Goal: Transaction & Acquisition: Purchase product/service

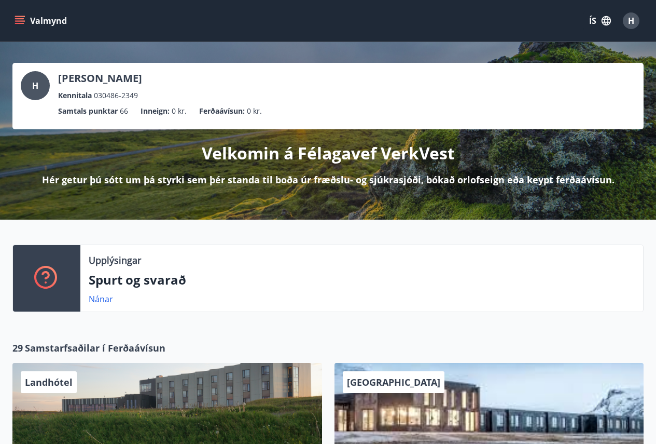
scroll to position [726, 0]
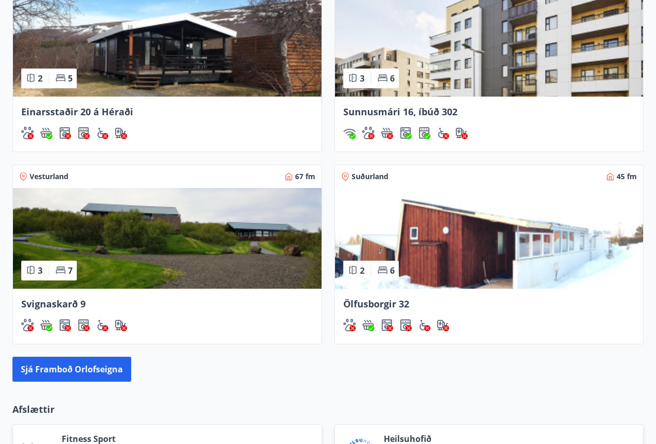
click at [436, 107] on span "Sunnusmári 16, íbúð 302" at bounding box center [400, 111] width 114 height 12
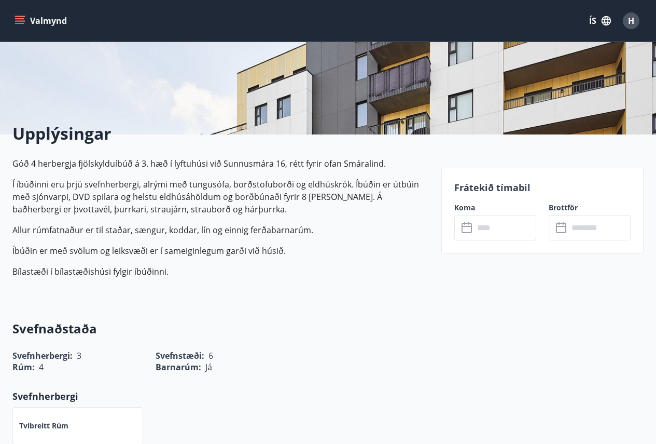
scroll to position [207, 0]
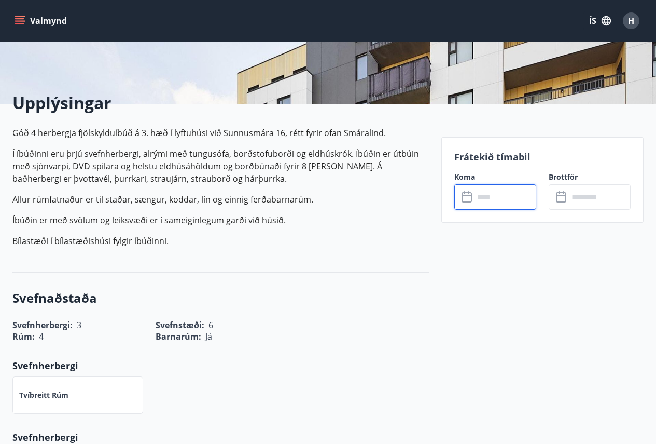
click at [501, 197] on input "text" at bounding box center [505, 196] width 62 height 25
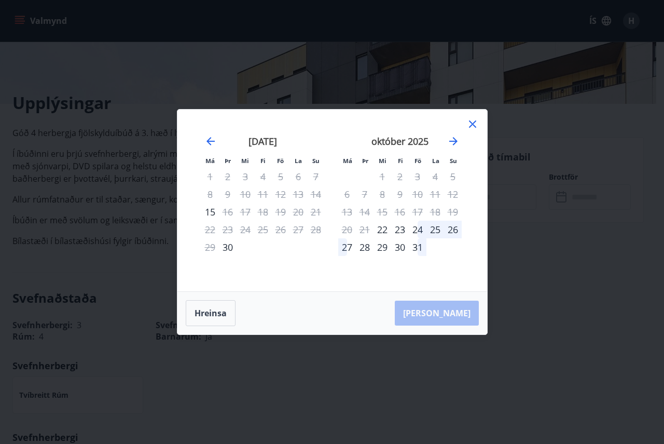
click at [470, 124] on icon at bounding box center [472, 124] width 12 height 12
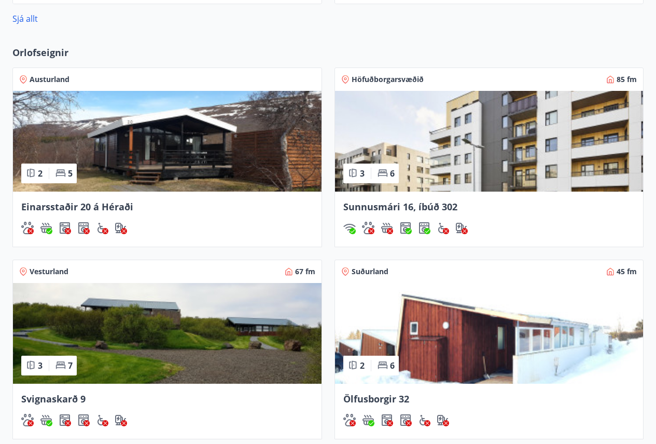
scroll to position [632, 0]
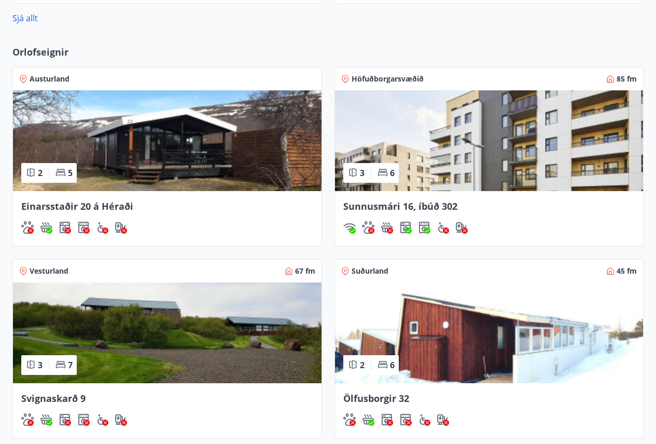
click at [395, 79] on span "Höfuðborgarsvæðið" at bounding box center [388, 79] width 72 height 10
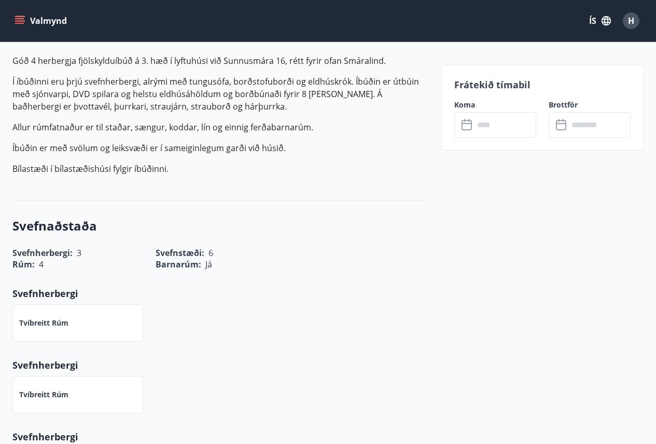
scroll to position [207, 0]
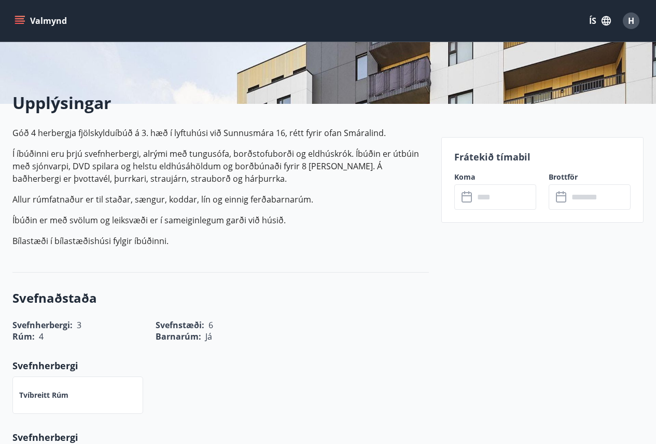
click at [503, 199] on input "text" at bounding box center [505, 196] width 62 height 25
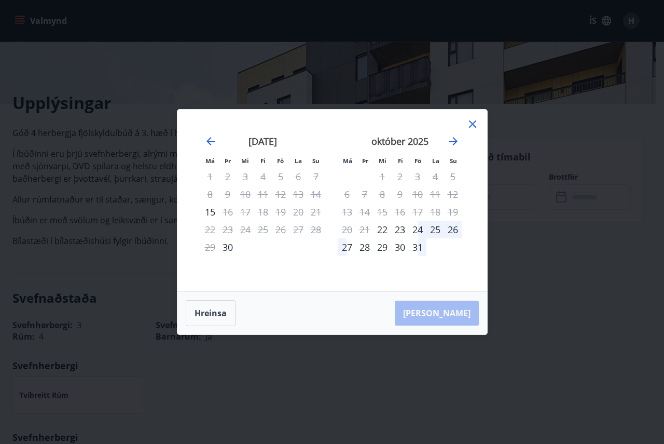
click at [539, 260] on div "Má Þr Mi Fi Fö La Su Má Þr Mi Fi Fö La Su [DATE] 1 2 3 4 5 6 7 8 9 10 11 12 13 …" at bounding box center [332, 222] width 664 height 444
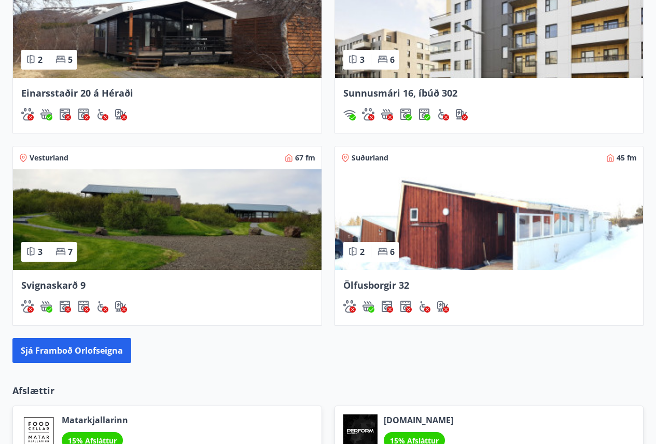
scroll to position [1004, 0]
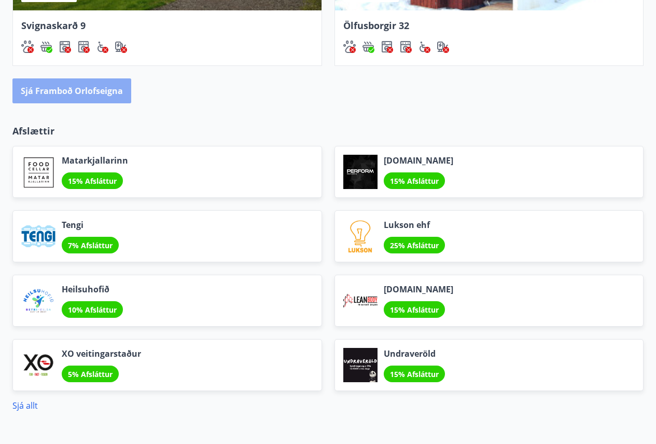
click at [119, 90] on button "Sjá framboð orlofseigna" at bounding box center [71, 90] width 119 height 25
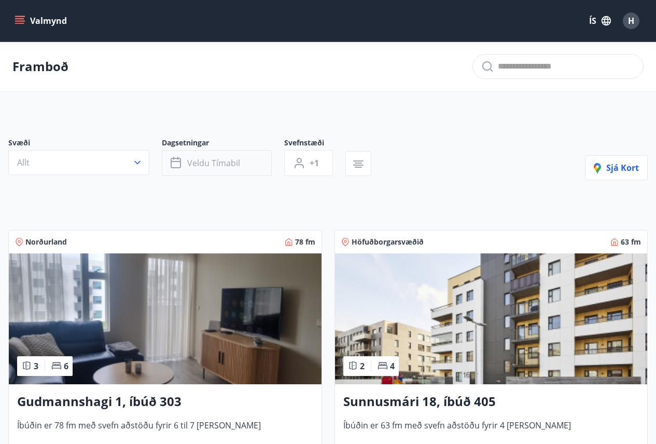
click at [202, 160] on span "Veldu tímabil" at bounding box center [213, 162] width 53 height 11
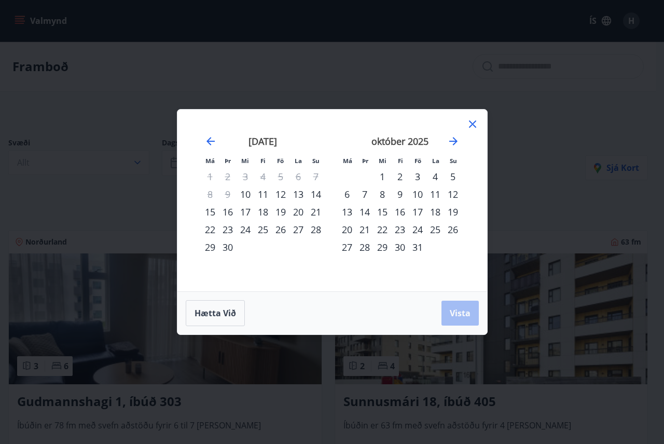
click at [417, 212] on div "17" at bounding box center [418, 212] width 18 height 18
click at [451, 210] on div "19" at bounding box center [453, 212] width 18 height 18
click at [465, 316] on span "Vista" at bounding box center [460, 312] width 21 height 11
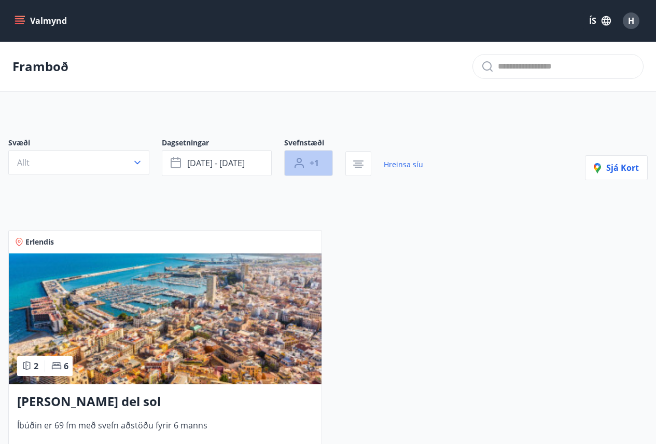
click at [316, 163] on span "+1" at bounding box center [314, 162] width 9 height 11
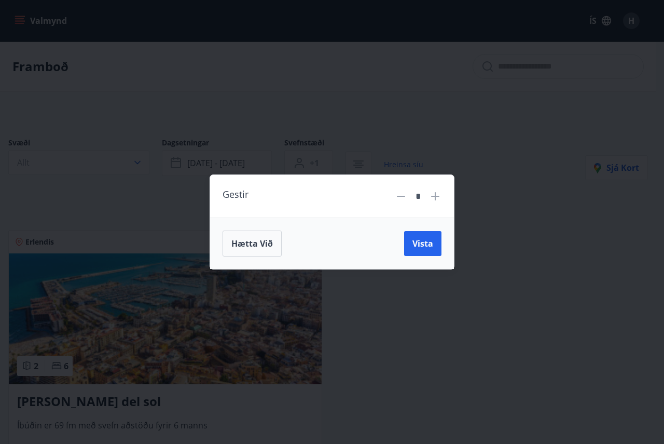
click at [435, 196] on icon at bounding box center [435, 196] width 1 height 1
click at [424, 250] on button "Vista" at bounding box center [422, 243] width 37 height 25
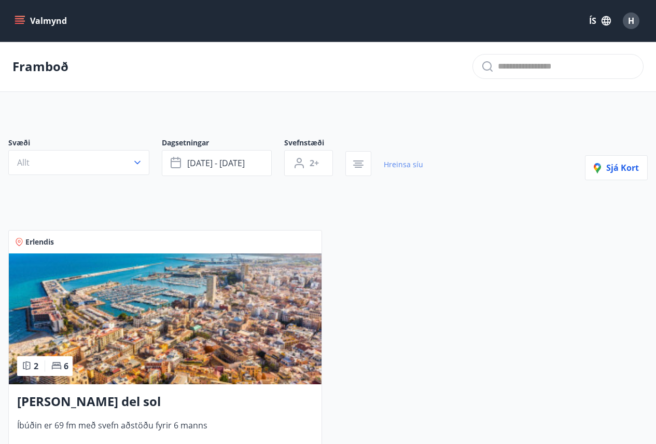
click at [404, 163] on link "Hreinsa síu" at bounding box center [403, 164] width 39 height 23
type input "*"
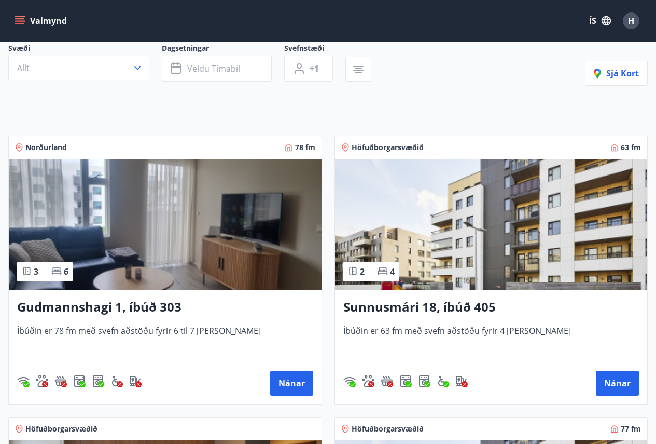
scroll to position [104, 0]
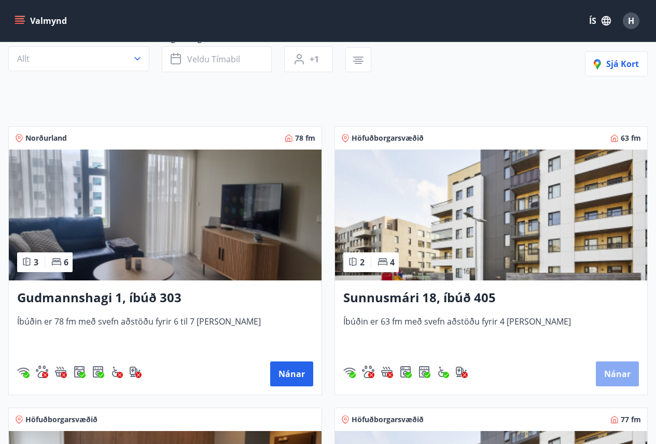
click at [616, 367] on button "Nánar" at bounding box center [617, 373] width 43 height 25
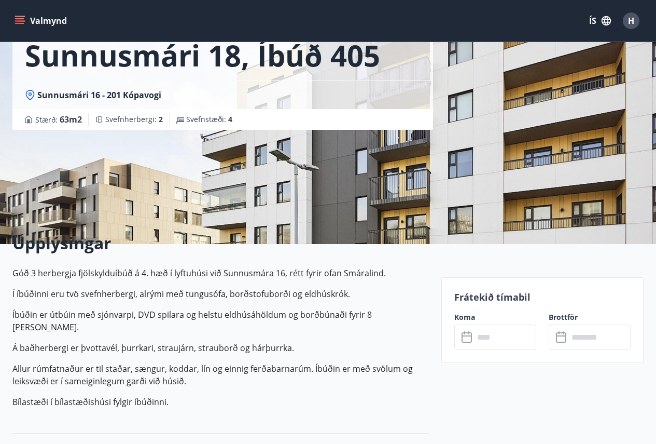
scroll to position [207, 0]
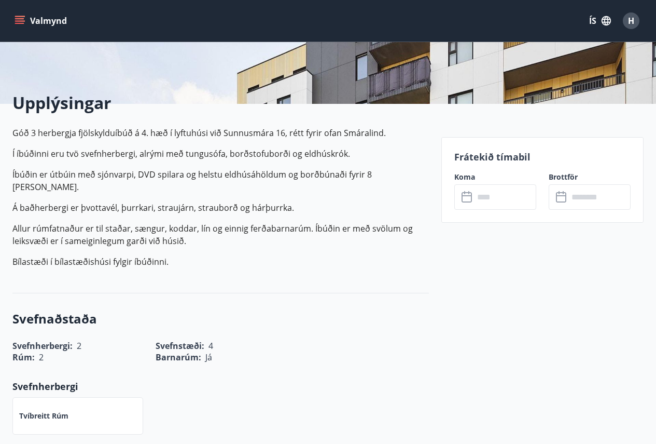
click at [506, 200] on input "text" at bounding box center [505, 196] width 62 height 25
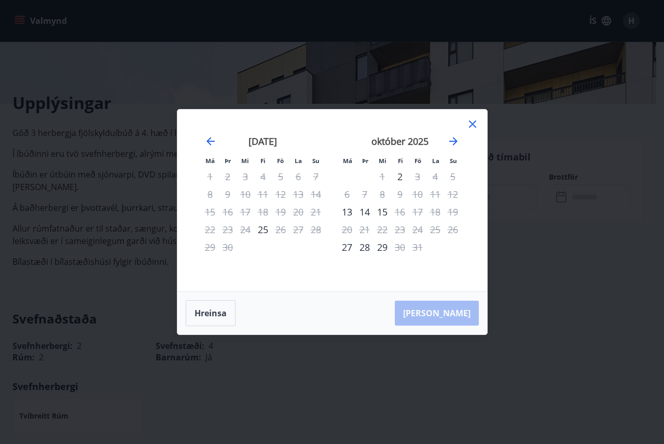
click at [475, 121] on icon at bounding box center [472, 123] width 7 height 7
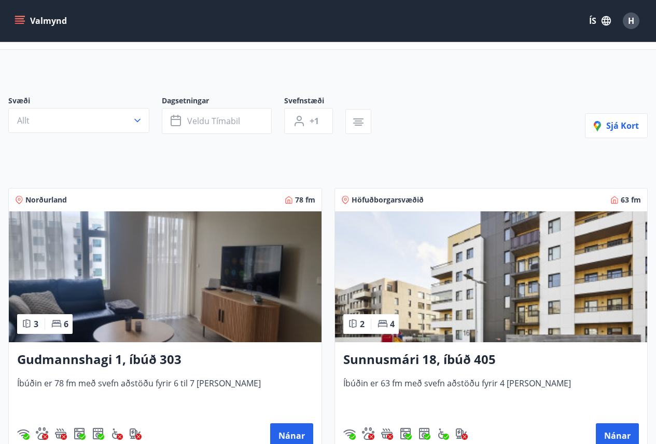
scroll to position [104, 0]
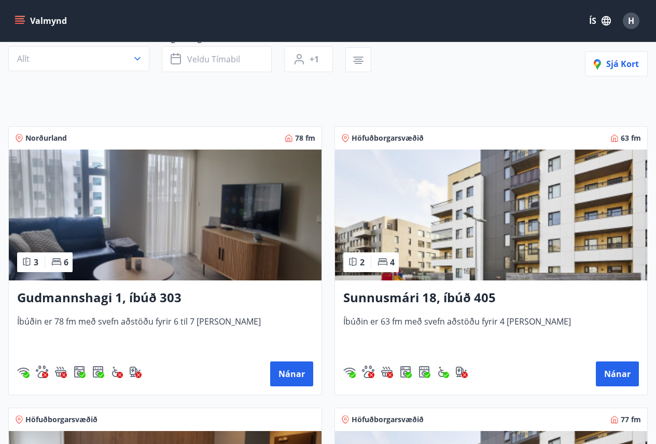
click at [143, 296] on h3 "Gudmannshagi 1, íbúð 303" at bounding box center [165, 297] width 296 height 19
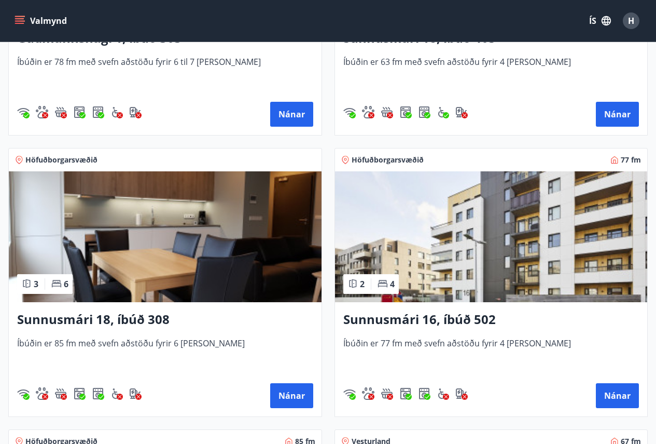
click at [154, 313] on h3 "Sunnusmári 18, íbúð 308" at bounding box center [165, 319] width 296 height 19
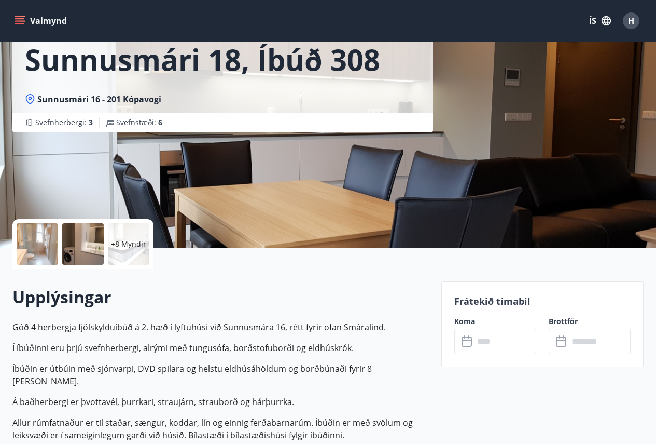
scroll to position [156, 0]
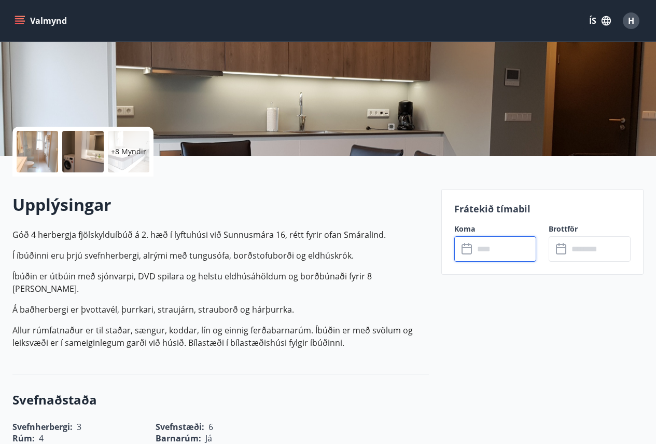
click at [491, 254] on input "text" at bounding box center [505, 248] width 62 height 25
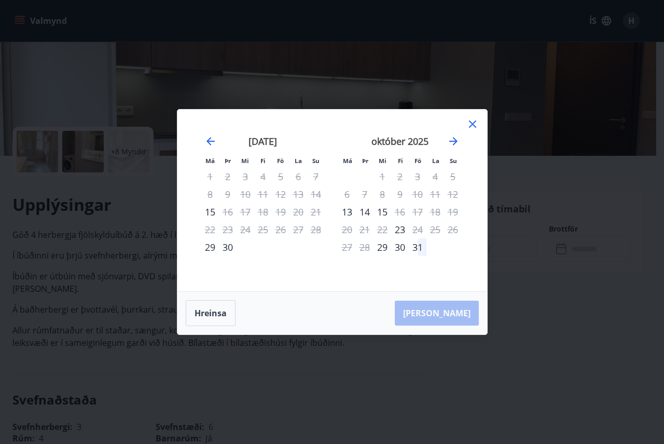
click at [472, 123] on icon at bounding box center [472, 123] width 7 height 7
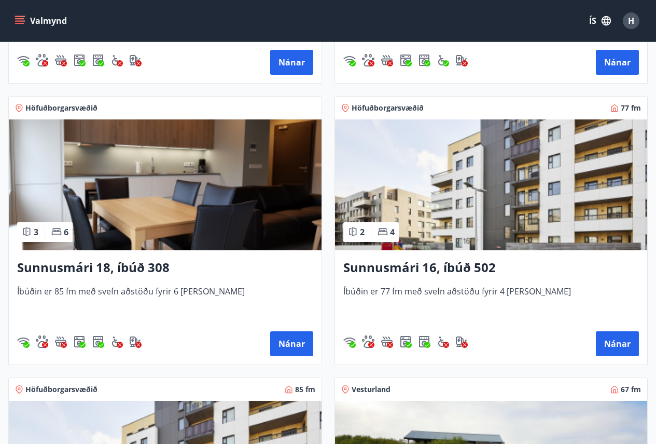
click at [464, 233] on img at bounding box center [491, 184] width 313 height 131
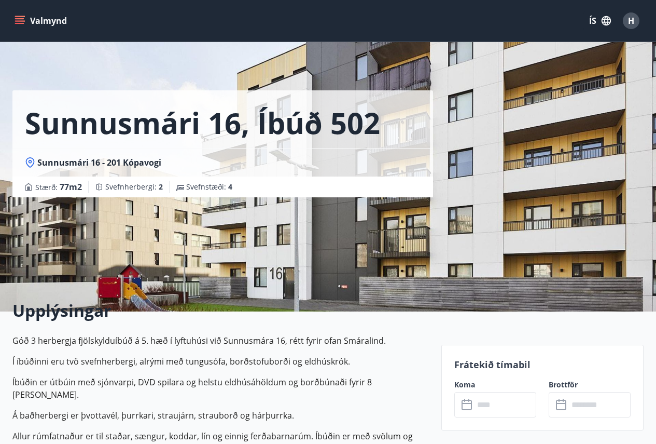
scroll to position [363, 0]
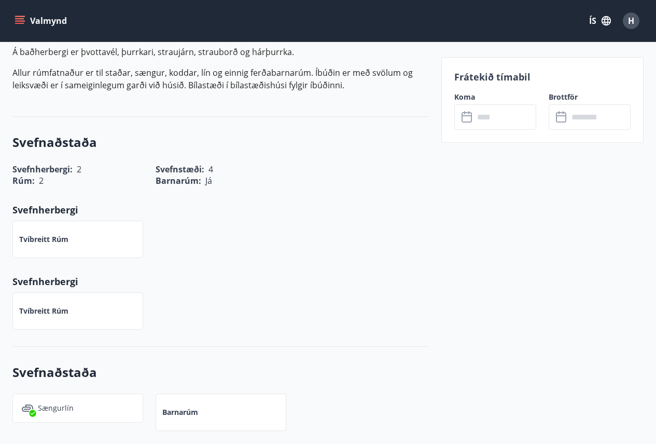
click at [481, 126] on input "text" at bounding box center [505, 116] width 62 height 25
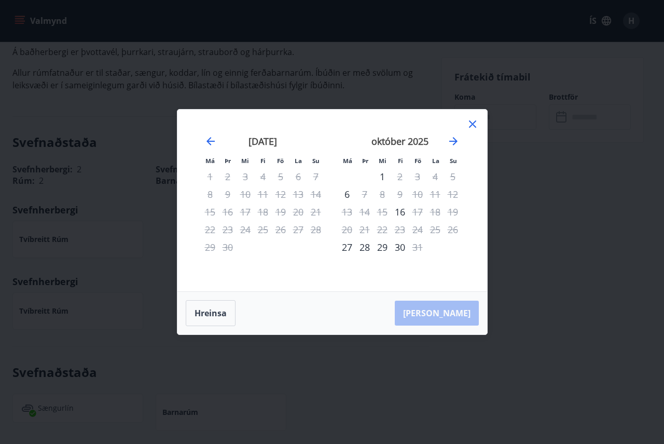
click at [474, 122] on icon at bounding box center [472, 123] width 7 height 7
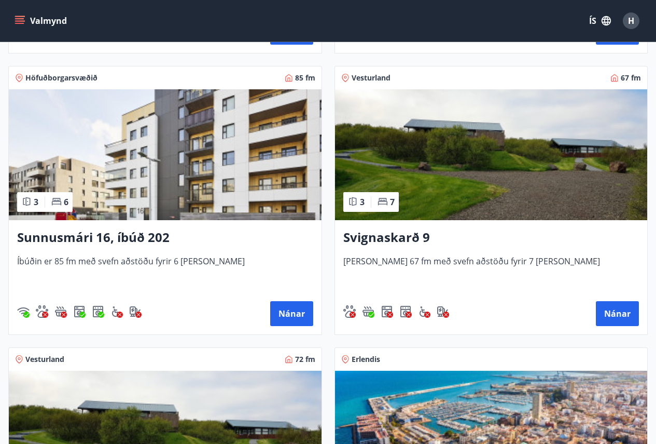
click at [253, 190] on img at bounding box center [165, 154] width 313 height 131
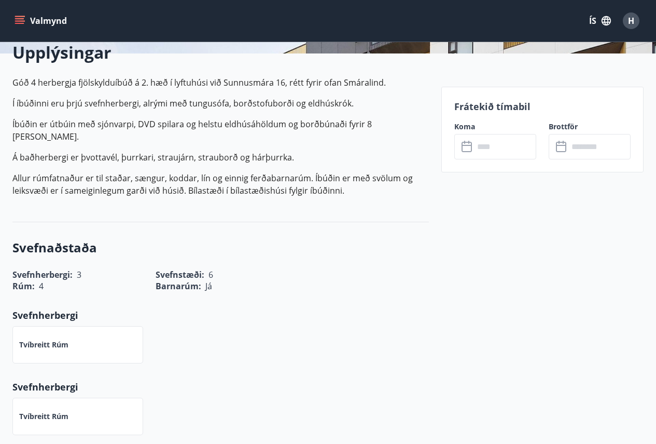
scroll to position [259, 0]
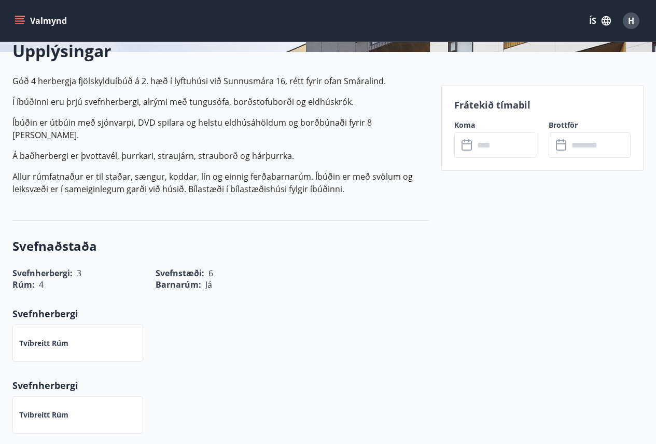
drag, startPoint x: 490, startPoint y: 121, endPoint x: 498, endPoint y: 125, distance: 9.1
click at [491, 121] on label "Koma" at bounding box center [495, 125] width 82 height 10
click at [499, 140] on input "text" at bounding box center [505, 144] width 62 height 25
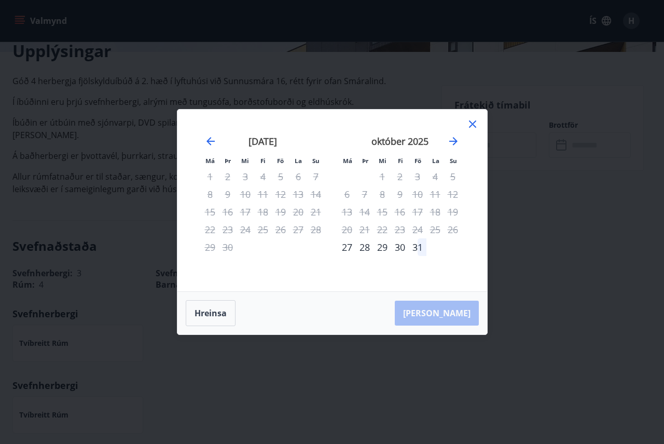
click at [470, 121] on icon at bounding box center [472, 123] width 7 height 7
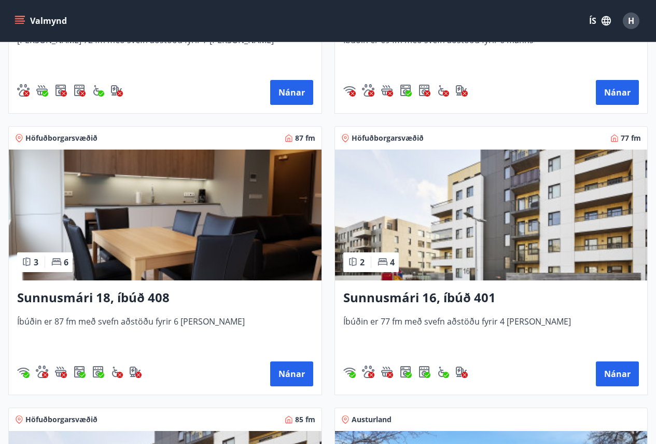
scroll to position [1245, 0]
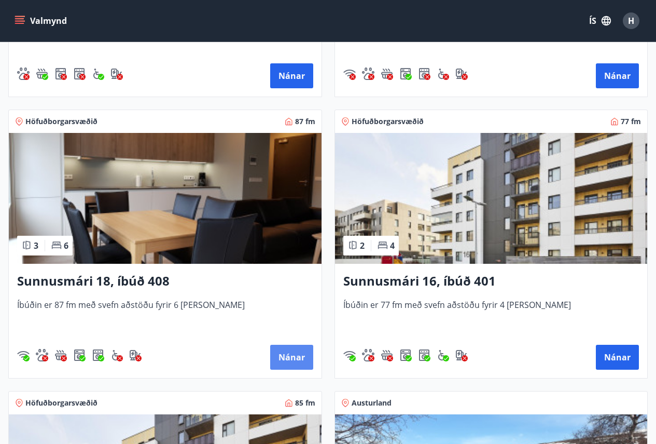
click at [295, 360] on button "Nánar" at bounding box center [291, 356] width 43 height 25
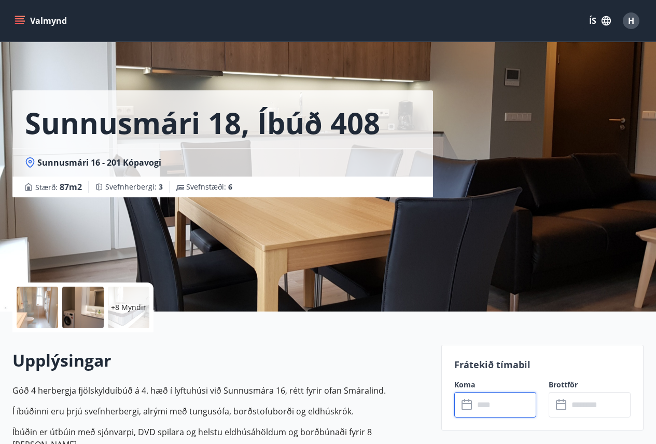
click at [493, 396] on input "text" at bounding box center [505, 404] width 62 height 25
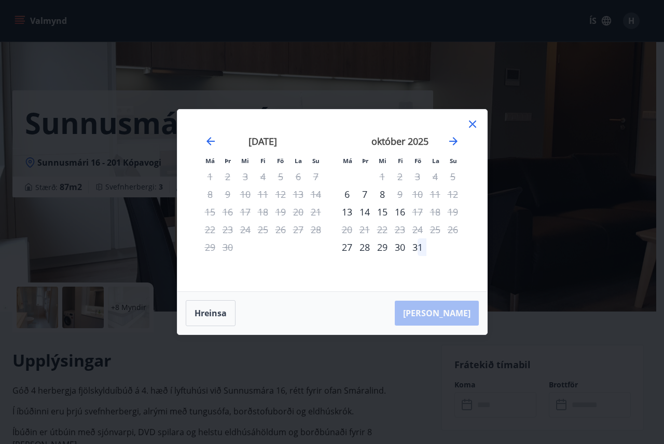
click at [475, 120] on icon at bounding box center [472, 124] width 12 height 12
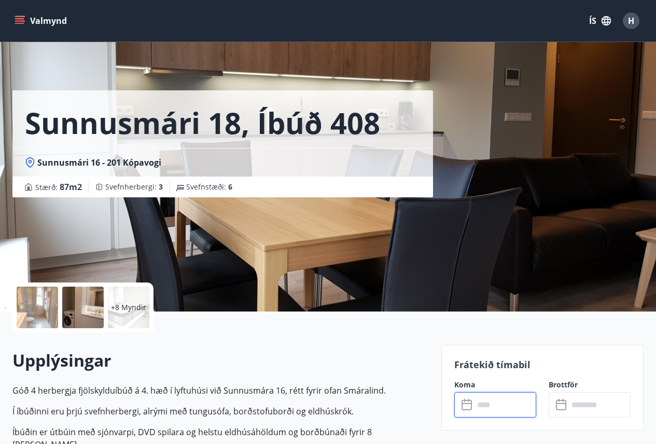
scroll to position [52, 0]
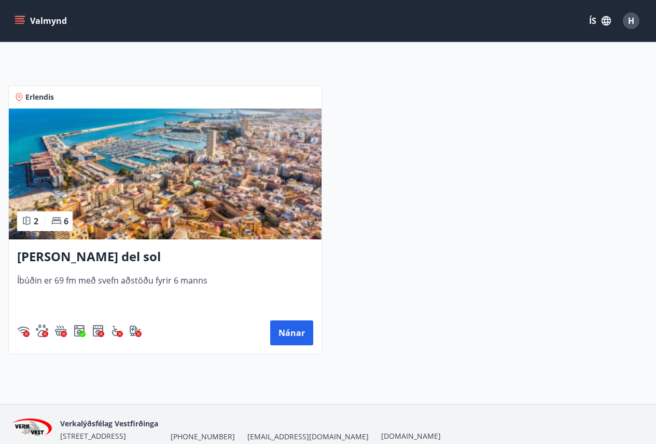
scroll to position [192, 0]
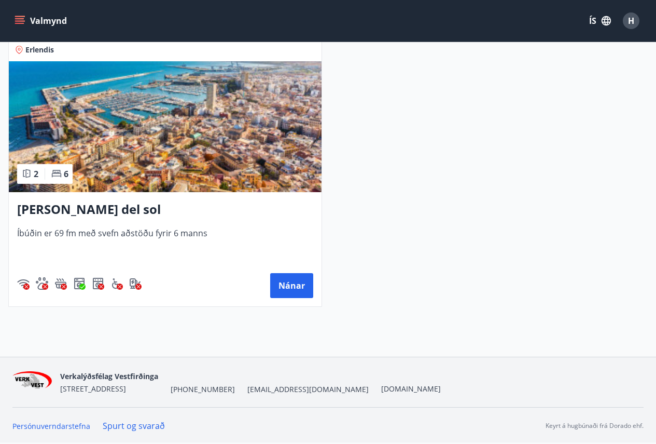
type input "*"
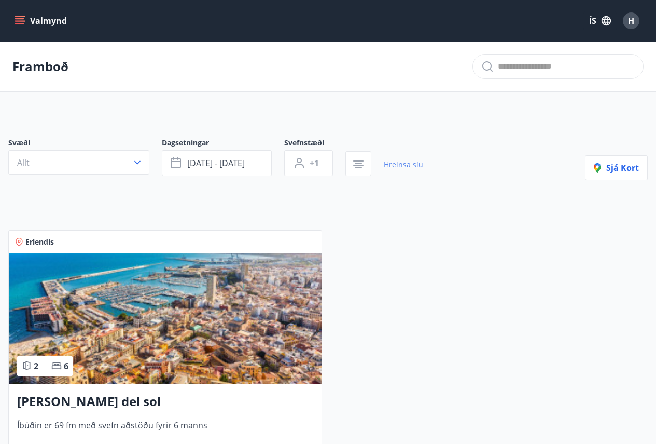
click at [410, 165] on link "Hreinsa síu" at bounding box center [403, 164] width 39 height 23
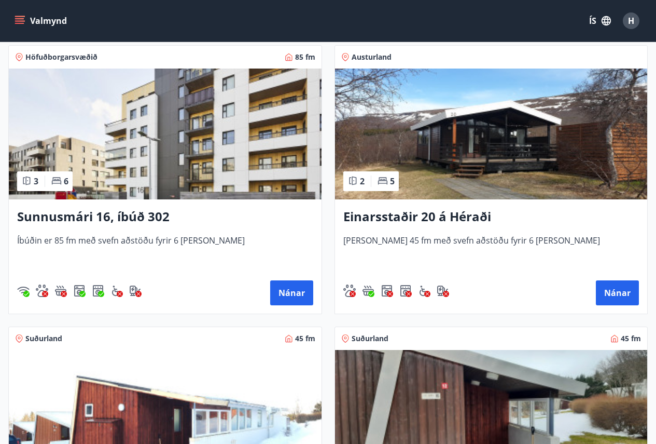
scroll to position [1556, 0]
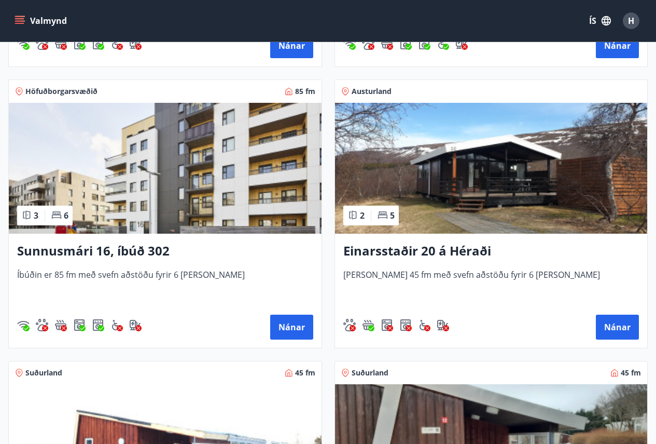
click at [155, 253] on h3 "Sunnusmári 16, íbúð 302" at bounding box center [165, 251] width 296 height 19
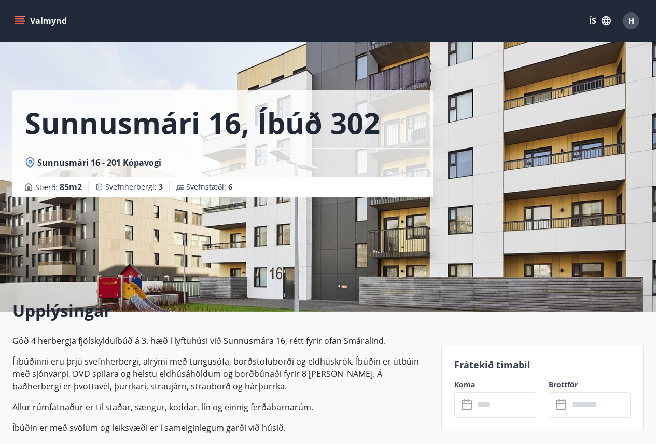
scroll to position [156, 0]
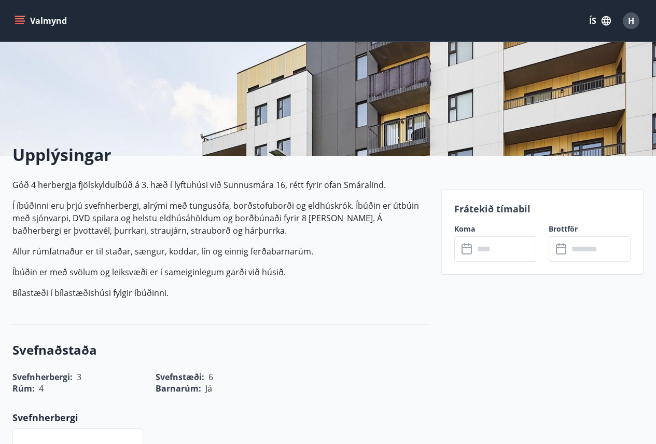
click at [512, 254] on input "text" at bounding box center [505, 248] width 62 height 25
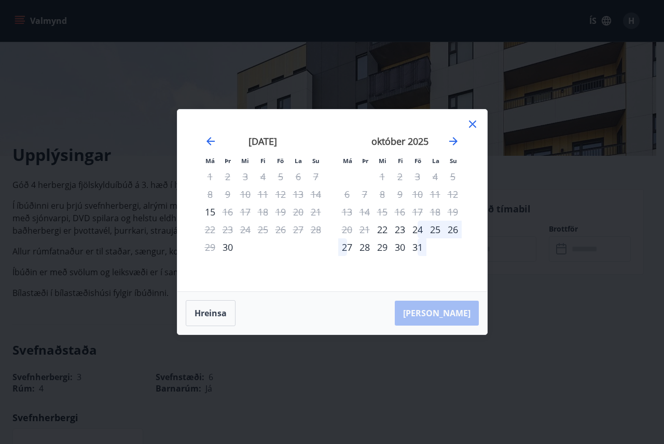
click at [473, 118] on icon at bounding box center [472, 124] width 12 height 12
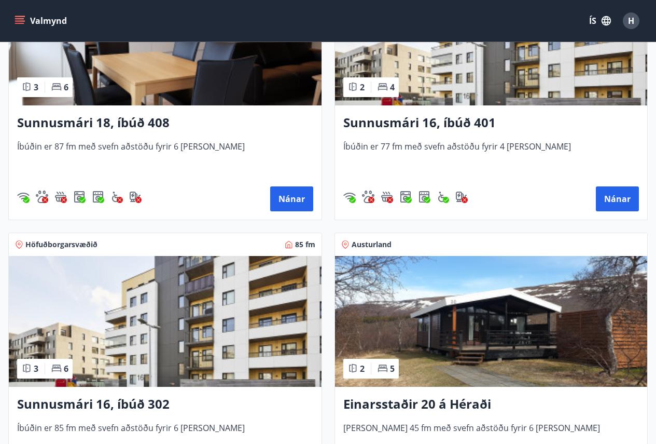
scroll to position [1401, 0]
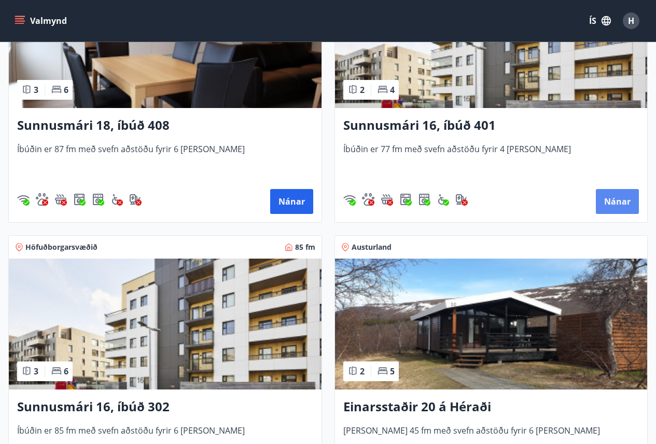
click at [622, 203] on button "Nánar" at bounding box center [617, 201] width 43 height 25
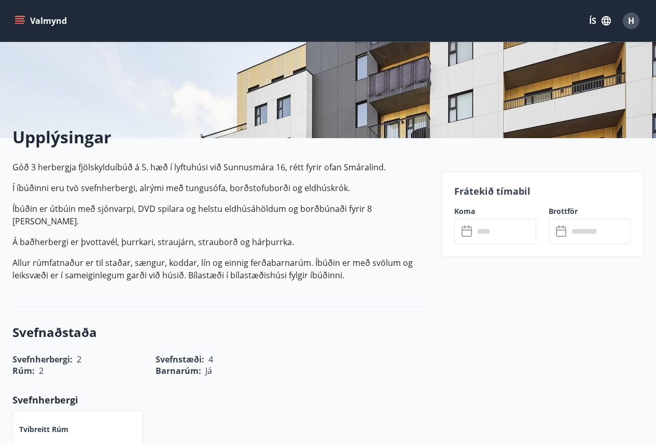
scroll to position [259, 0]
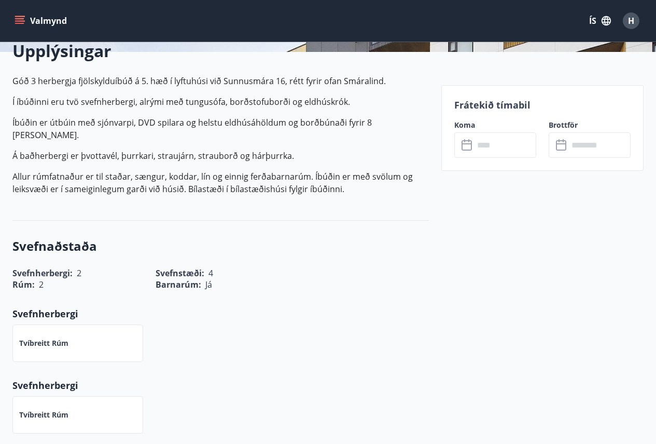
click at [467, 151] on div "​ ​" at bounding box center [495, 144] width 82 height 25
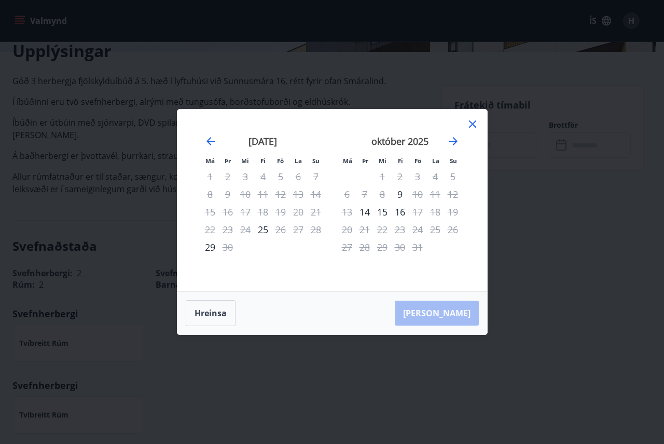
click at [473, 123] on icon at bounding box center [472, 123] width 7 height 7
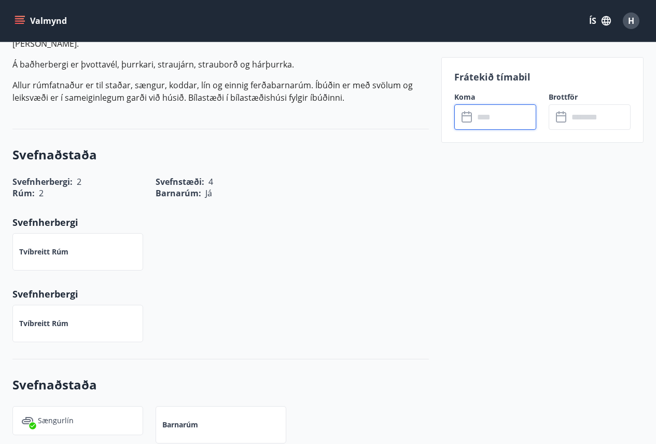
scroll to position [290, 0]
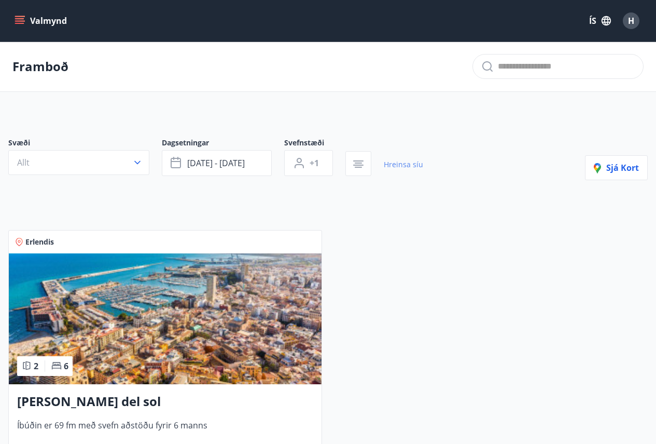
click at [395, 160] on link "Hreinsa síu" at bounding box center [403, 164] width 39 height 23
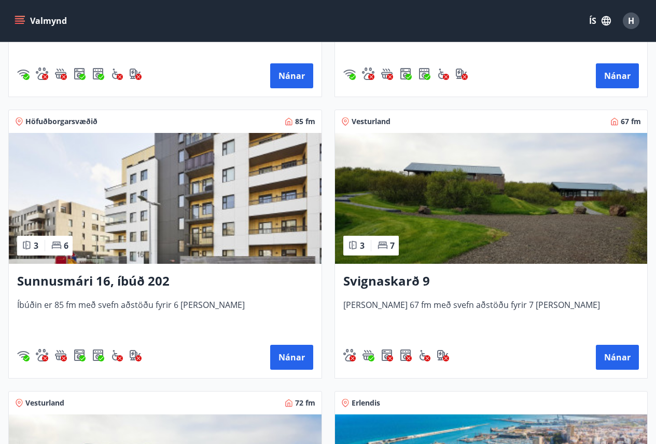
scroll to position [726, 0]
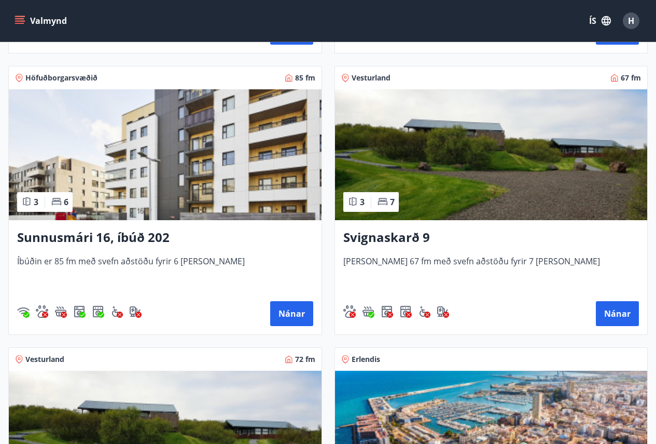
click at [412, 235] on h3 "Svignaskarð 9" at bounding box center [491, 237] width 296 height 19
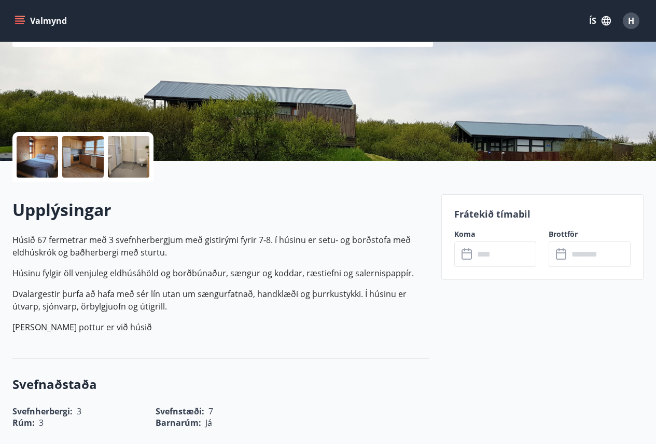
scroll to position [156, 0]
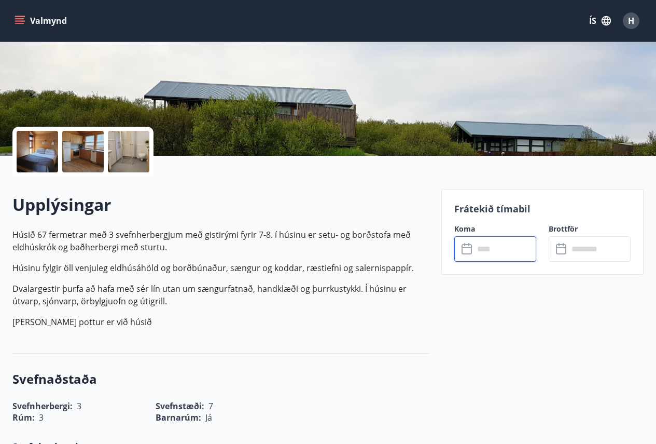
click at [489, 246] on input "text" at bounding box center [505, 248] width 62 height 25
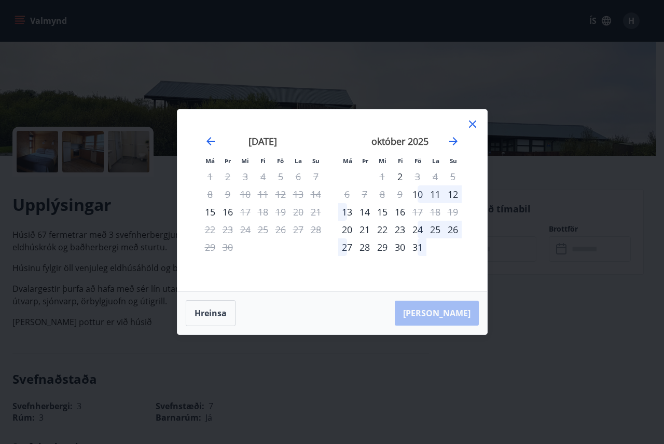
click at [474, 123] on icon at bounding box center [472, 124] width 12 height 12
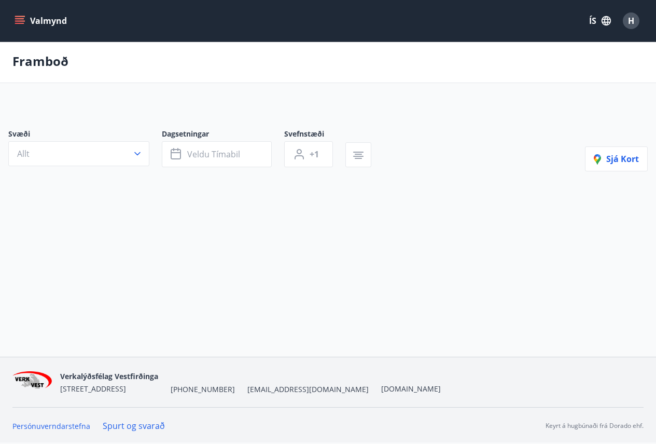
scroll to position [2, 0]
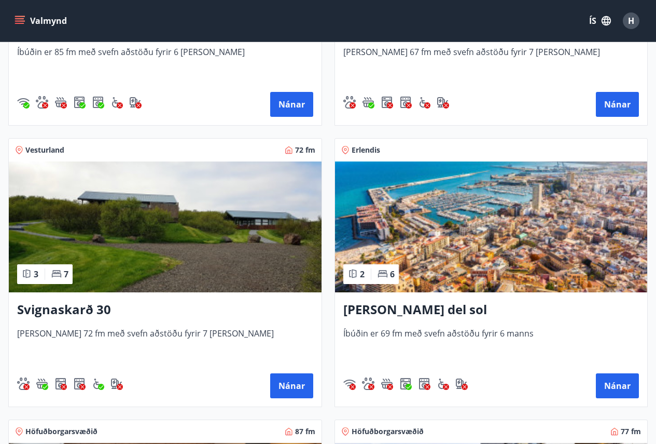
click at [84, 311] on h3 "Svignaskarð 30" at bounding box center [165, 309] width 296 height 19
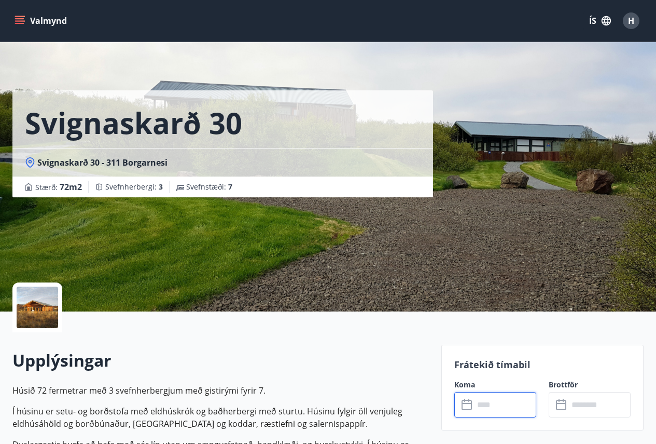
click at [489, 411] on input "text" at bounding box center [505, 404] width 62 height 25
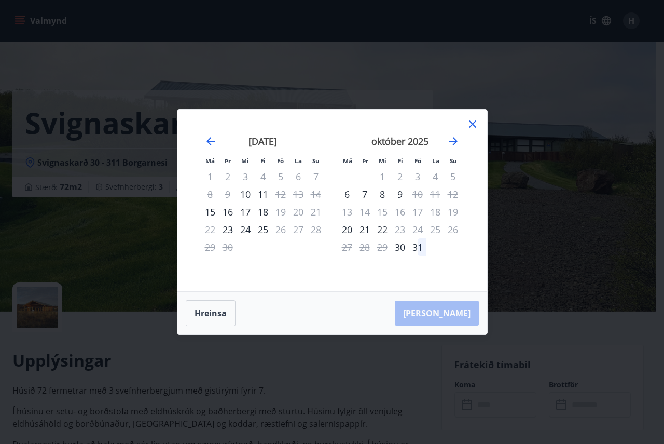
click at [474, 123] on icon at bounding box center [472, 124] width 12 height 12
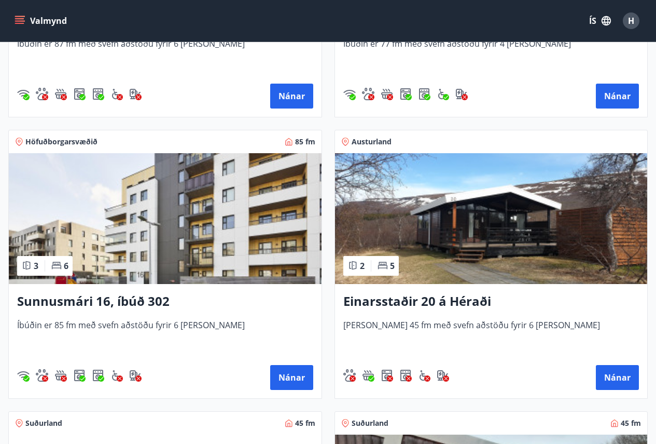
scroll to position [1765, 0]
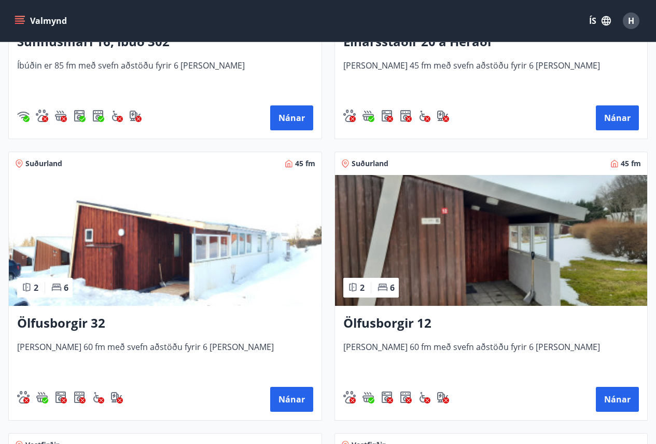
click at [88, 326] on h3 "Ölfusborgir 32" at bounding box center [165, 323] width 296 height 19
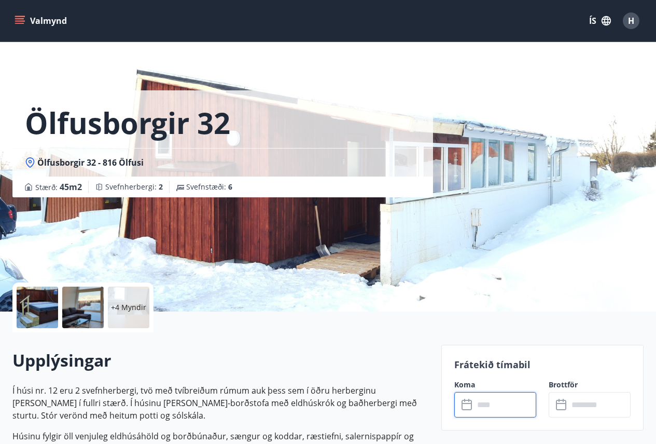
click at [502, 406] on input "text" at bounding box center [505, 404] width 62 height 25
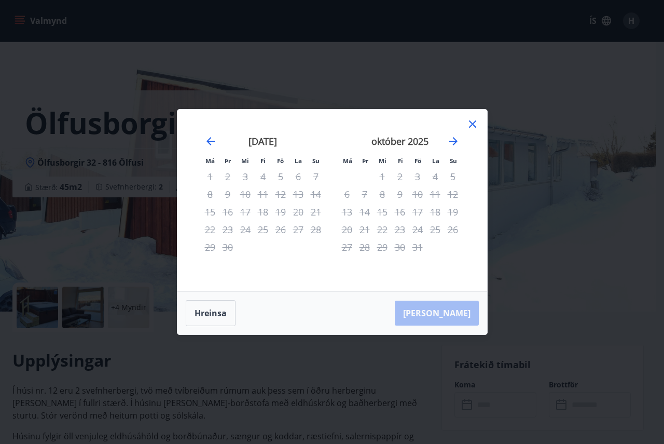
click at [473, 122] on icon at bounding box center [472, 124] width 12 height 12
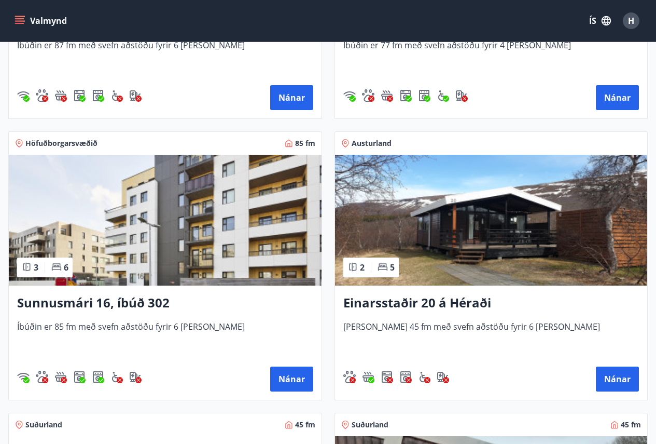
scroll to position [1816, 0]
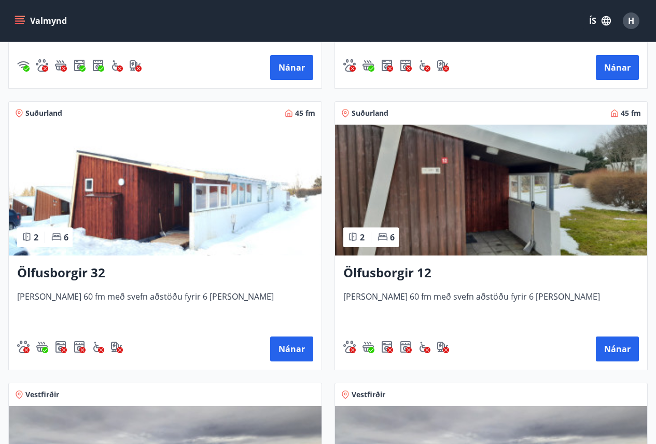
click at [398, 242] on div "2 6" at bounding box center [371, 237] width 56 height 20
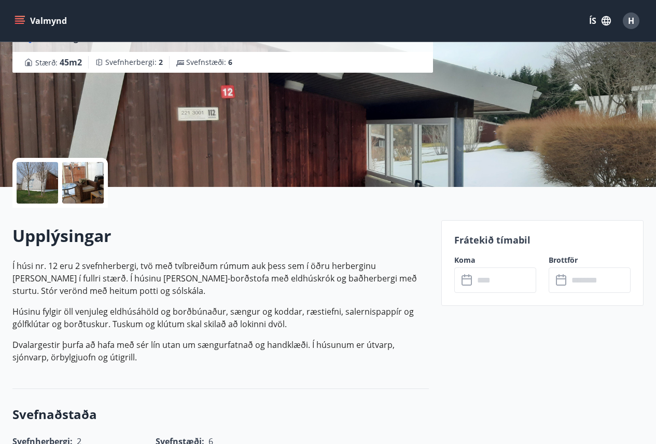
scroll to position [311, 0]
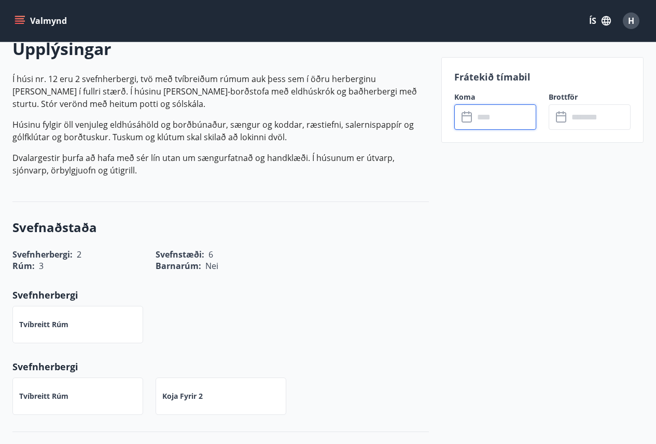
click at [492, 112] on input "text" at bounding box center [505, 116] width 62 height 25
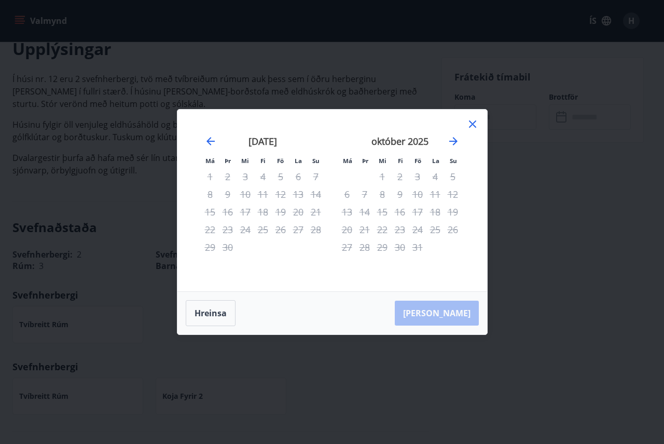
click at [475, 123] on icon at bounding box center [472, 124] width 12 height 12
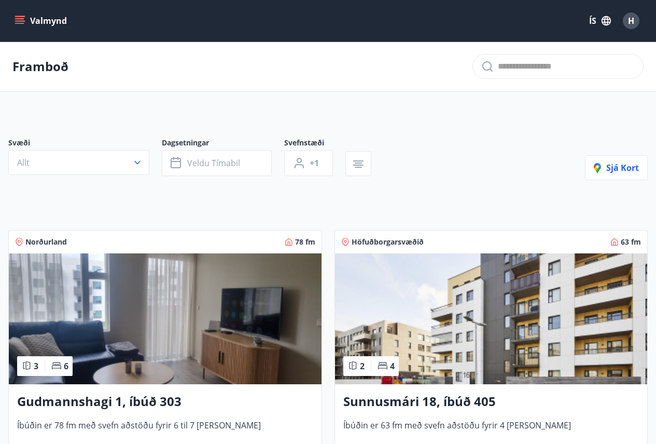
click at [20, 21] on icon "menu" at bounding box center [20, 20] width 11 height 1
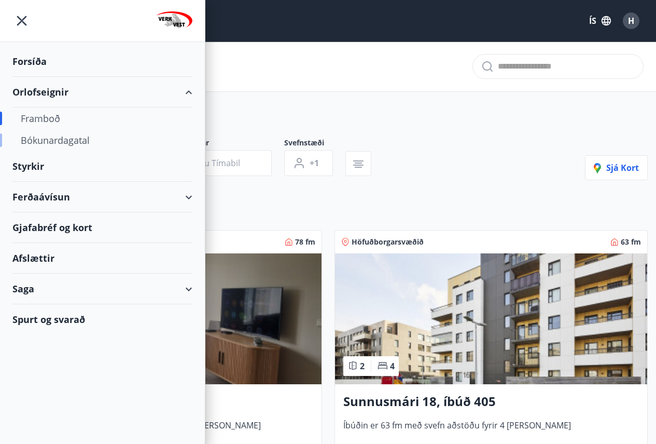
click at [62, 142] on div "Bókunardagatal" at bounding box center [102, 140] width 163 height 22
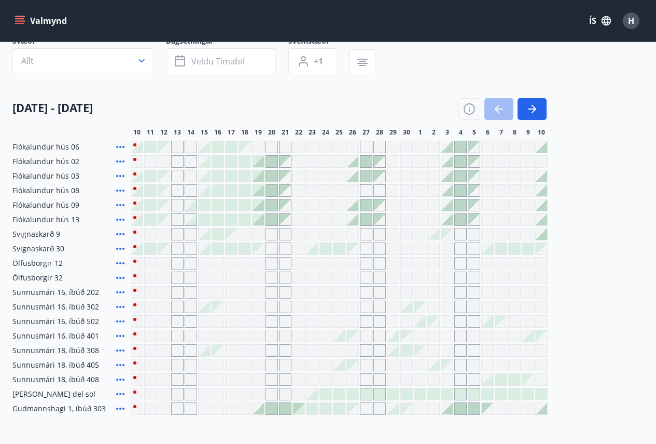
scroll to position [104, 0]
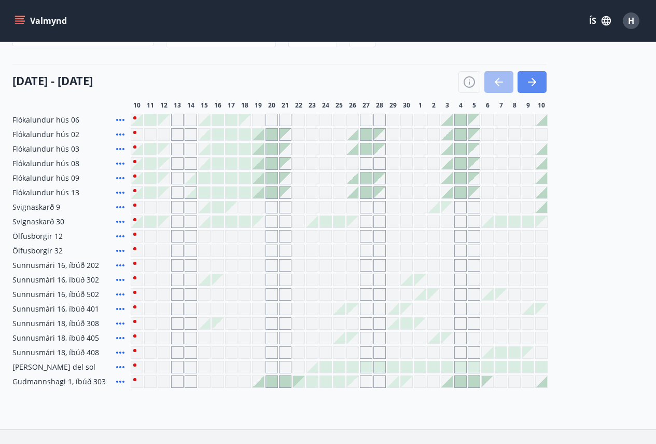
click at [534, 80] on icon "button" at bounding box center [534, 82] width 5 height 8
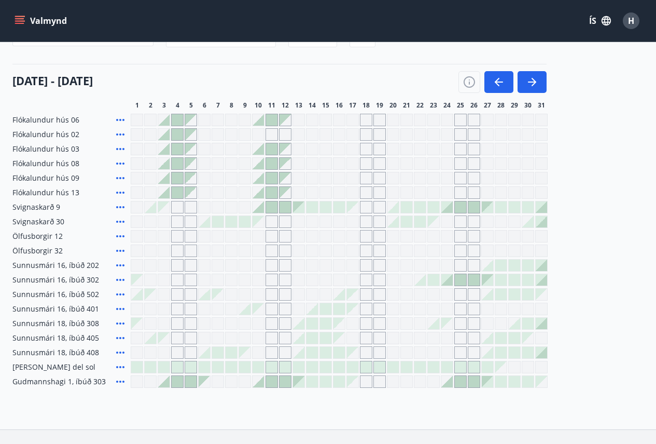
click at [134, 268] on div "Gráir dagar eru ekki bókanlegir" at bounding box center [137, 265] width 12 height 12
click at [137, 268] on div "Gráir dagar eru ekki bókanlegir" at bounding box center [137, 265] width 12 height 12
click at [176, 381] on div at bounding box center [177, 381] width 11 height 11
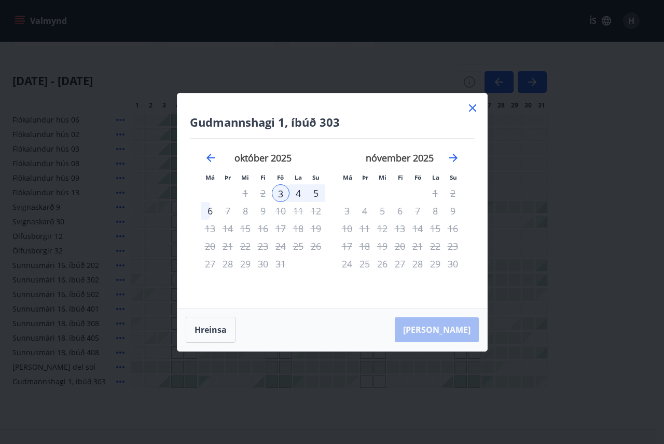
click at [472, 109] on icon at bounding box center [472, 108] width 12 height 12
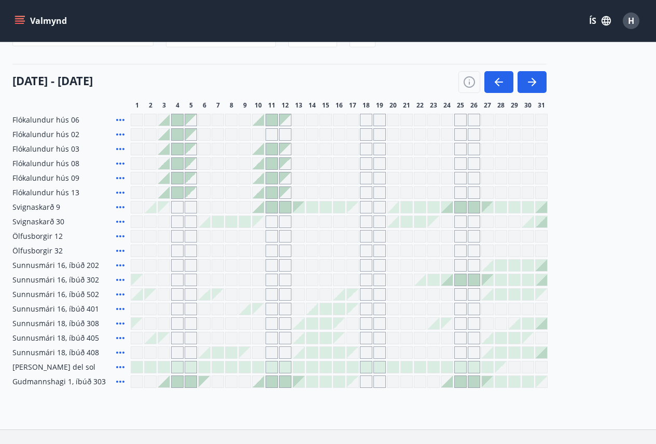
click at [17, 20] on icon "menu" at bounding box center [20, 21] width 10 height 10
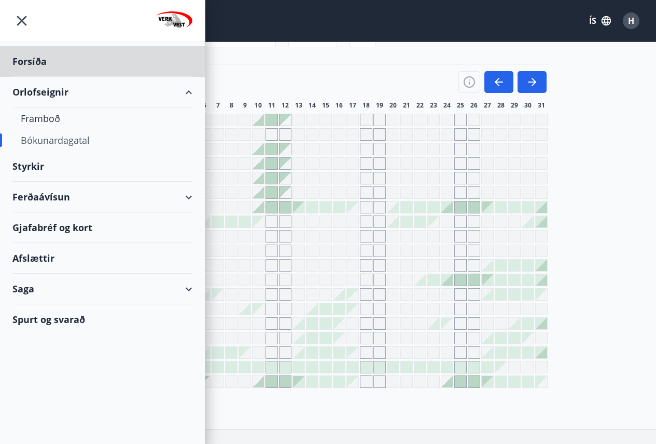
click at [33, 165] on div "Styrkir" at bounding box center [102, 166] width 180 height 31
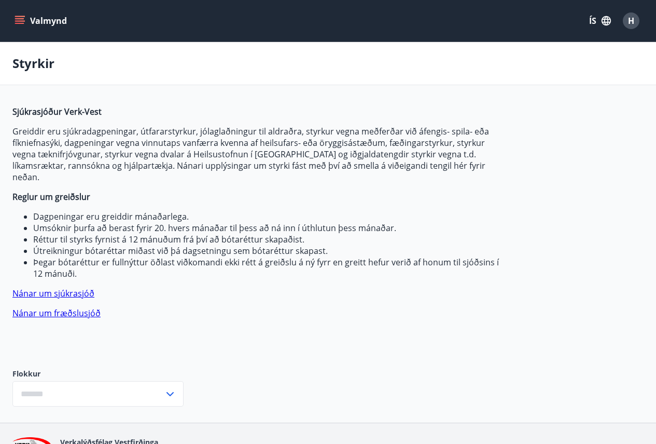
type input "***"
click at [23, 19] on icon "menu" at bounding box center [19, 18] width 9 height 1
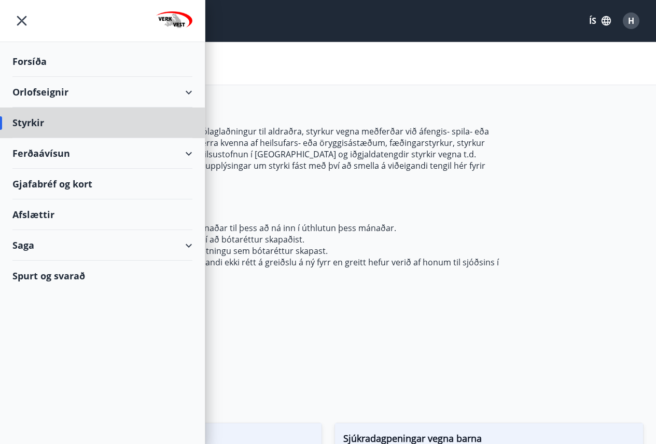
click at [36, 59] on div "Forsíða" at bounding box center [102, 61] width 180 height 31
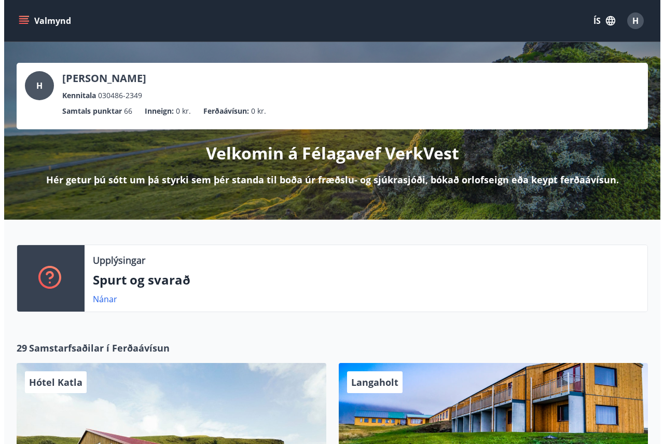
scroll to position [259, 0]
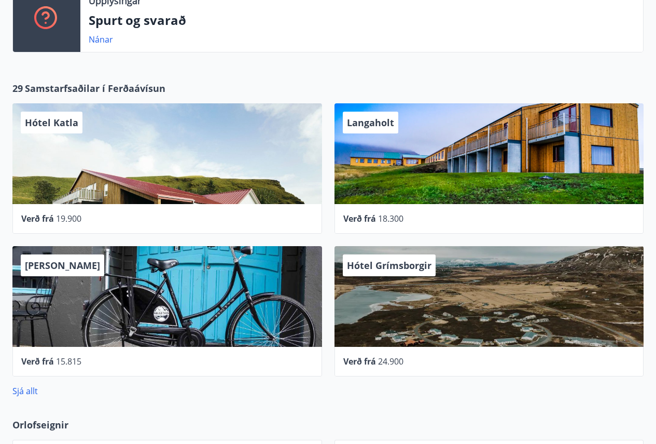
click at [68, 126] on span "Hótel Katla" at bounding box center [51, 122] width 53 height 12
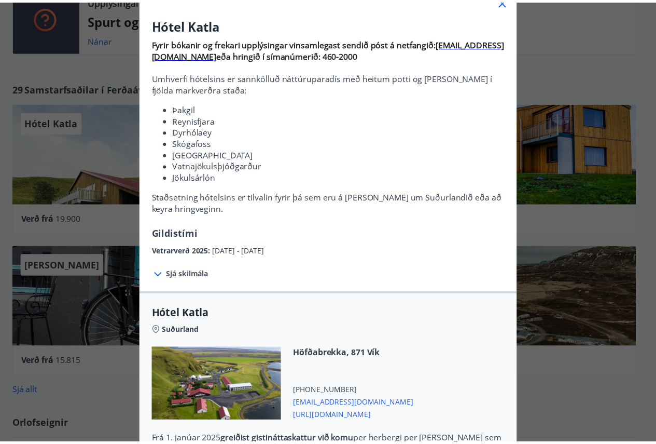
scroll to position [0, 0]
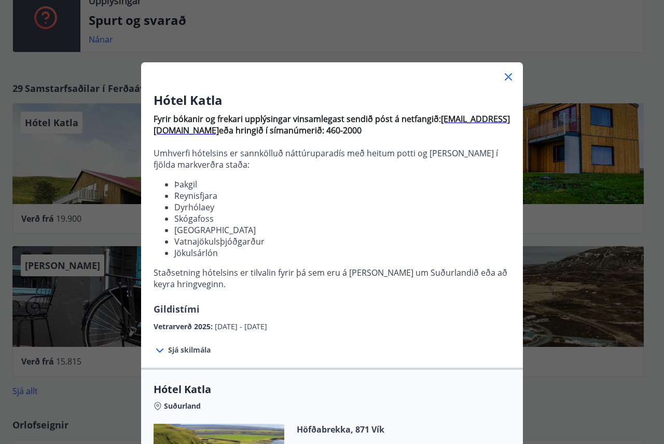
click at [504, 79] on icon at bounding box center [508, 77] width 12 height 12
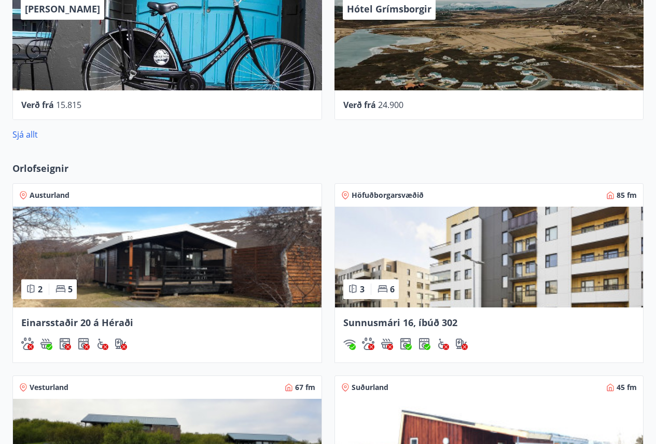
scroll to position [519, 0]
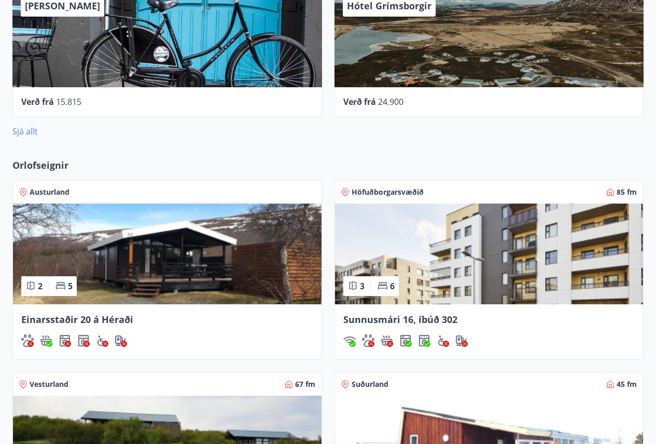
click at [22, 131] on link "Sjá allt" at bounding box center [24, 131] width 25 height 11
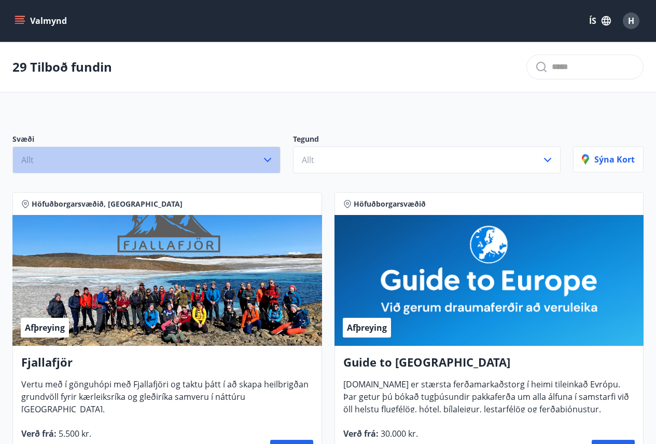
click at [174, 166] on button "Allt" at bounding box center [146, 159] width 268 height 27
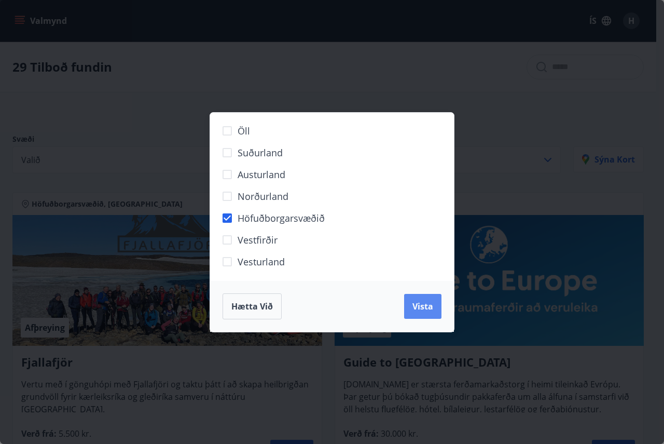
click at [431, 307] on span "Vista" at bounding box center [422, 305] width 21 height 11
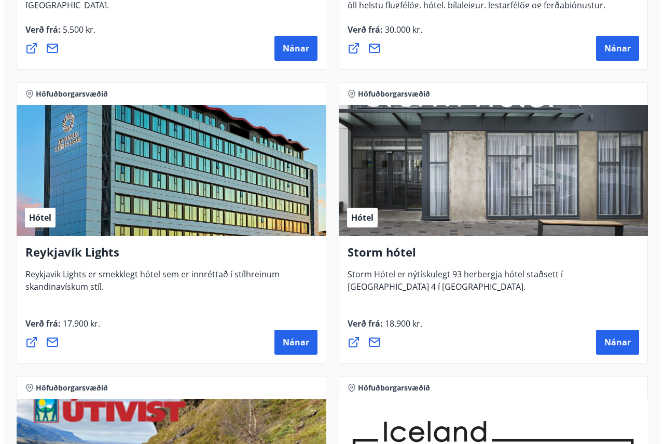
scroll to position [519, 0]
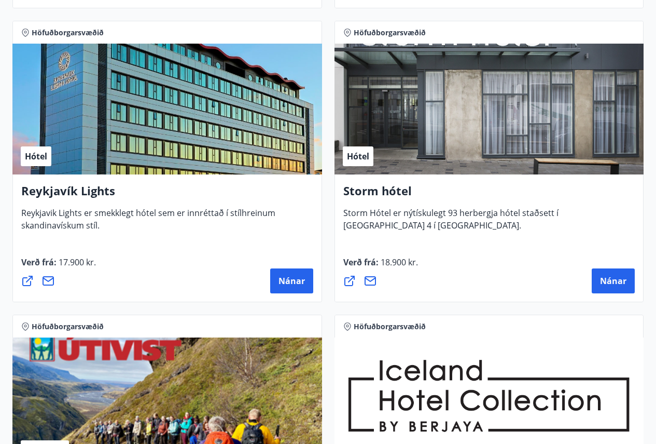
click at [77, 145] on div "Hótel" at bounding box center [167, 109] width 310 height 131
click at [307, 278] on button "Nánar" at bounding box center [291, 280] width 43 height 25
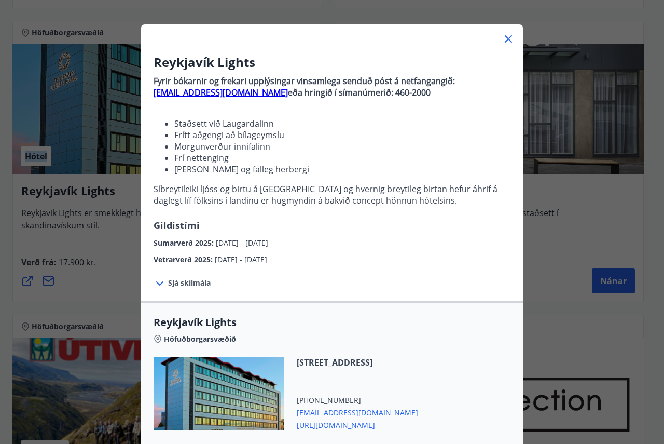
scroll to position [107, 0]
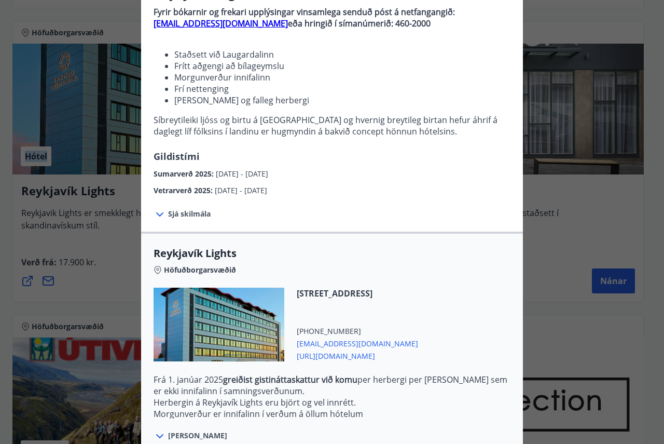
click at [156, 213] on icon at bounding box center [160, 214] width 12 height 12
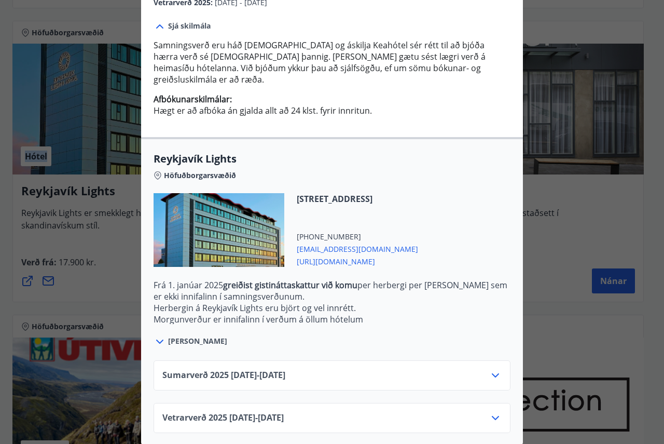
scroll to position [304, 0]
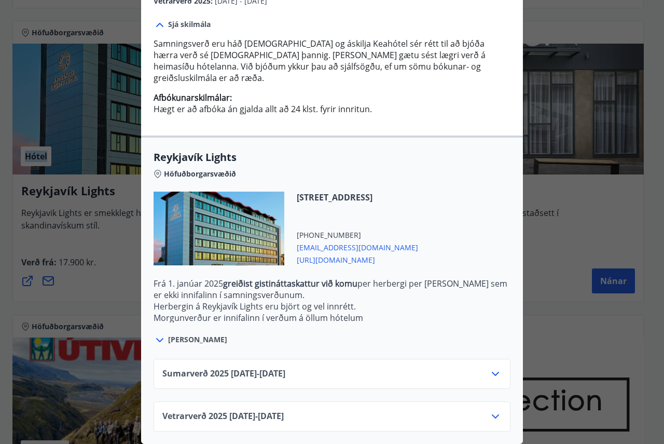
click at [491, 410] on icon at bounding box center [495, 416] width 12 height 12
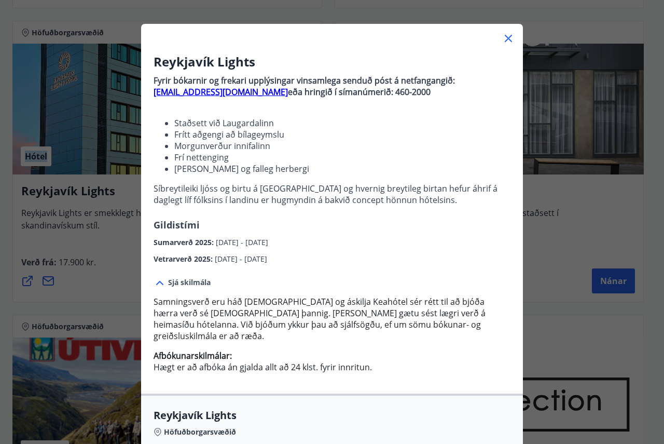
scroll to position [0, 0]
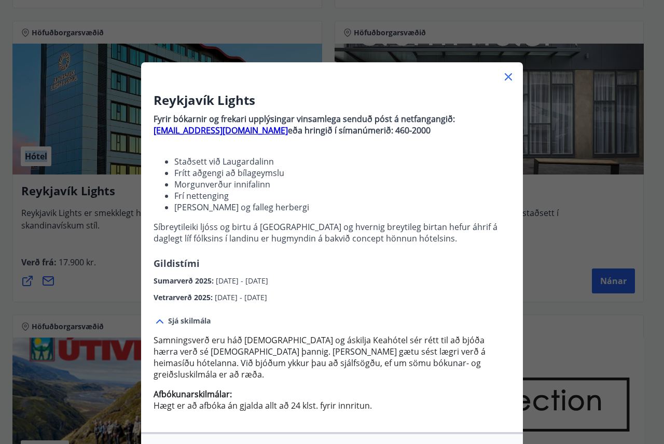
click at [505, 73] on icon at bounding box center [508, 77] width 12 height 12
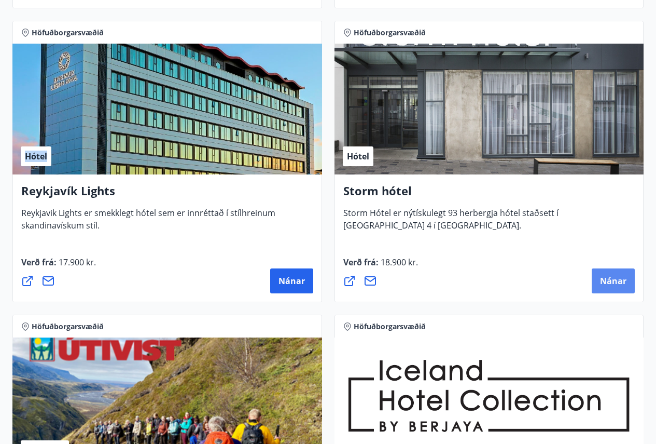
click at [626, 282] on span "Nánar" at bounding box center [613, 280] width 26 height 11
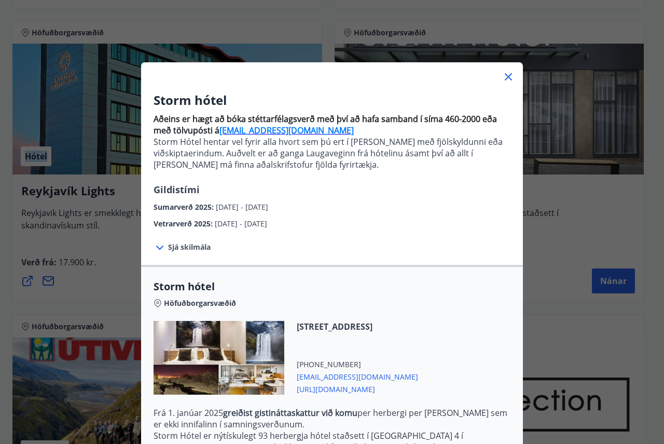
scroll to position [137, 0]
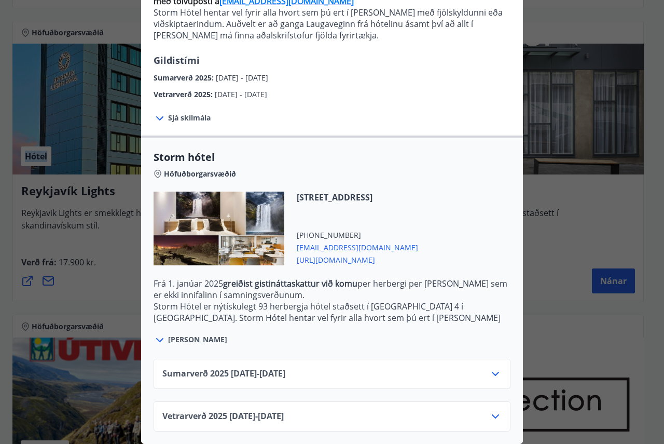
click at [492, 414] on icon at bounding box center [495, 416] width 7 height 4
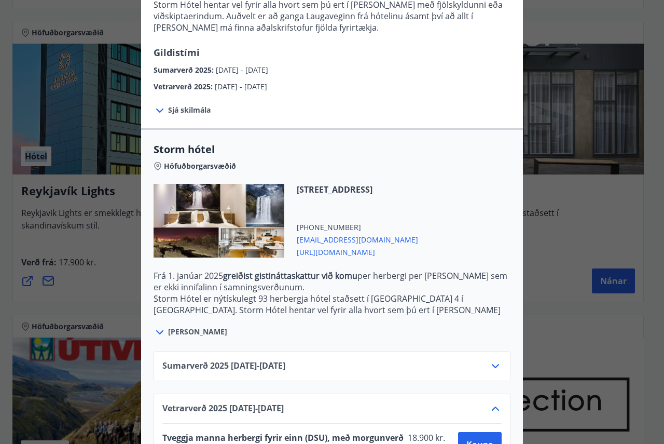
scroll to position [221, 0]
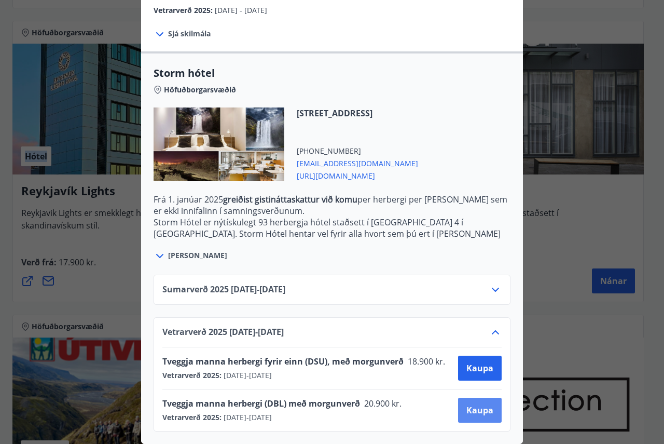
click at [474, 404] on span "Kaupa" at bounding box center [479, 409] width 27 height 11
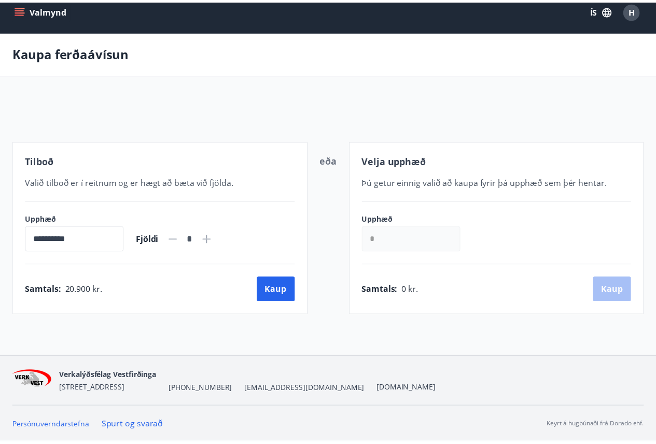
scroll to position [10, 0]
